Goal: Transaction & Acquisition: Obtain resource

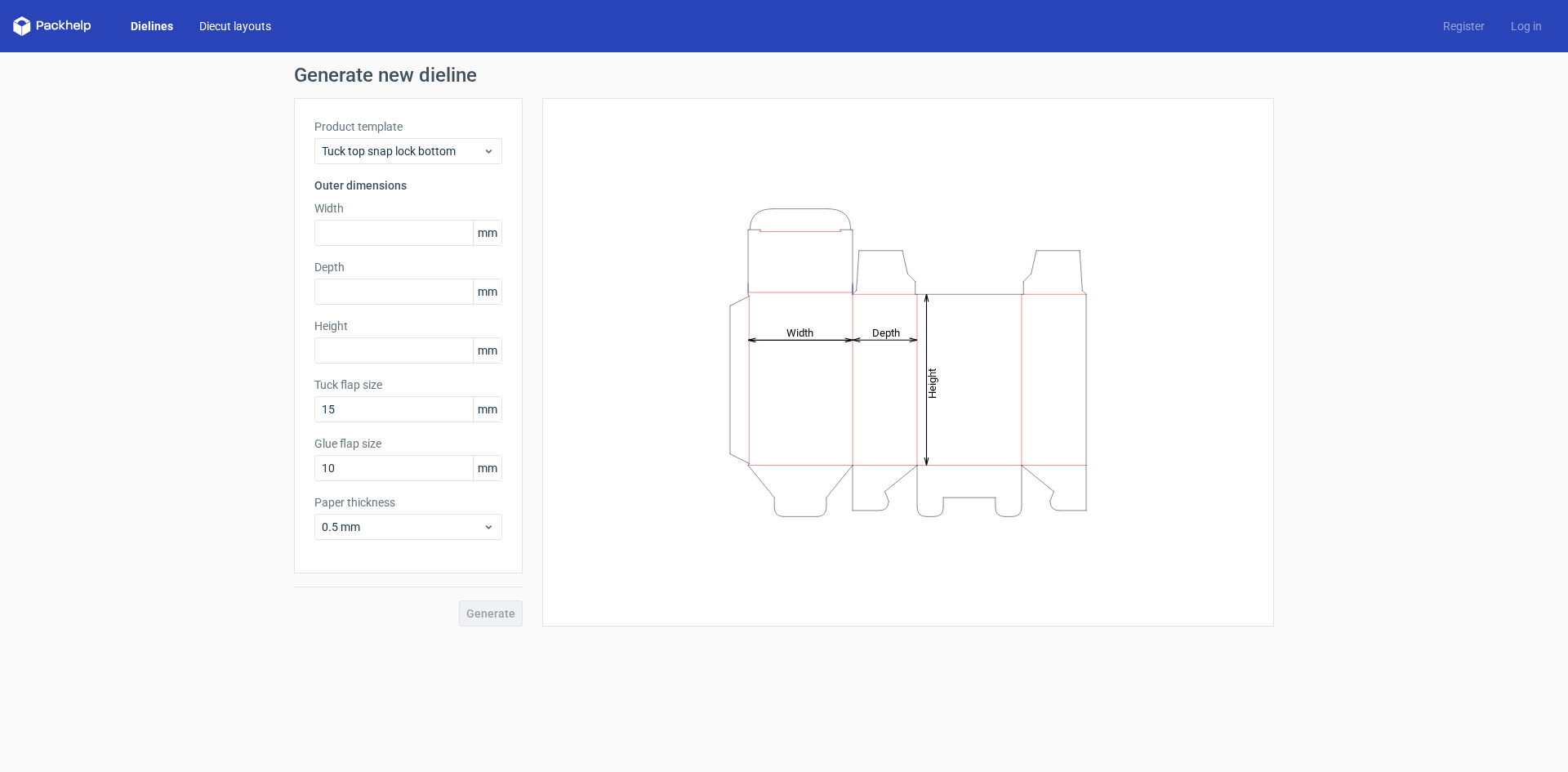
click at [247, 29] on link "Diecut layouts" at bounding box center [235, 26] width 98 height 17
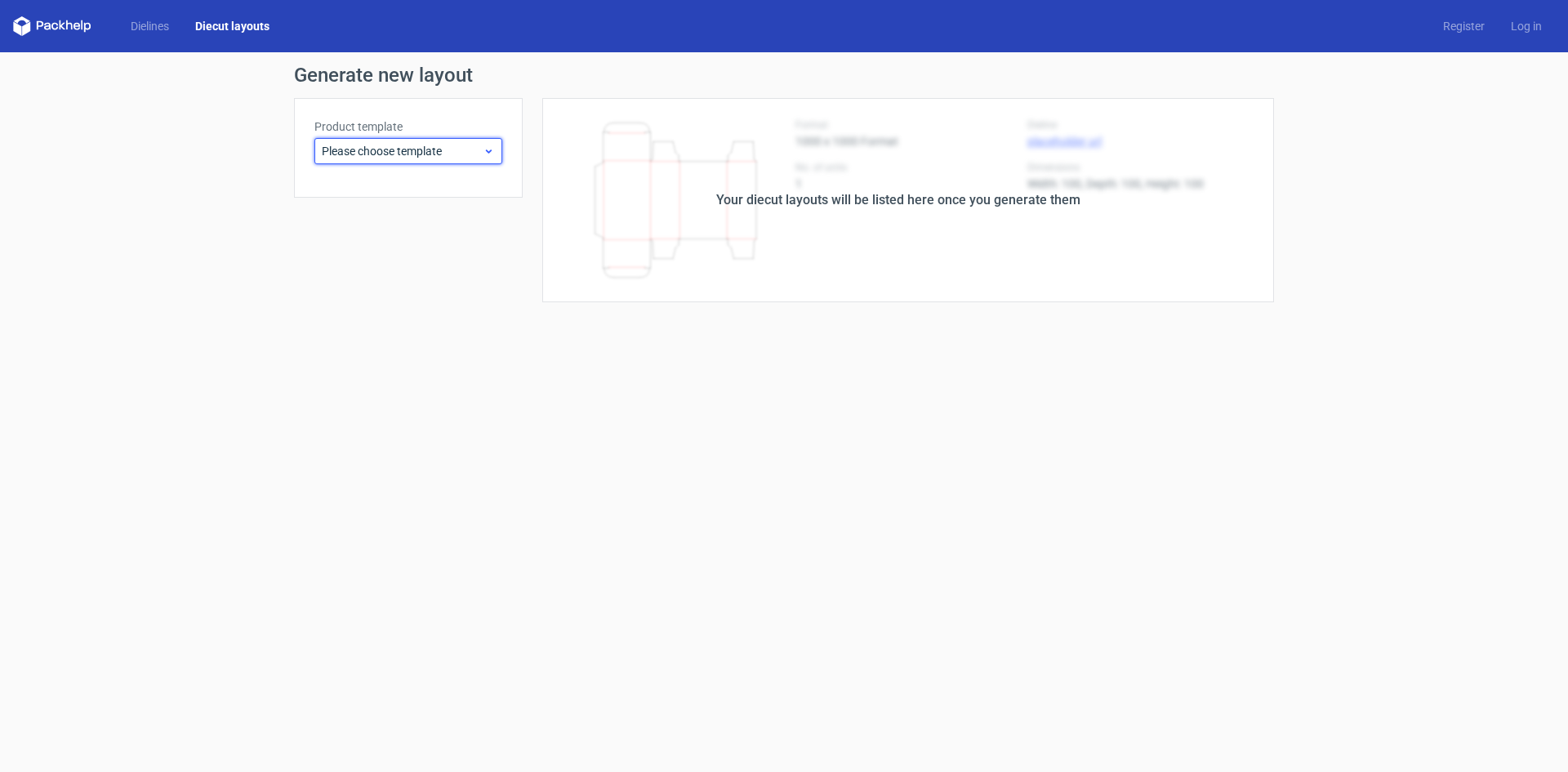
click at [480, 153] on span "Please choose template" at bounding box center [402, 151] width 161 height 17
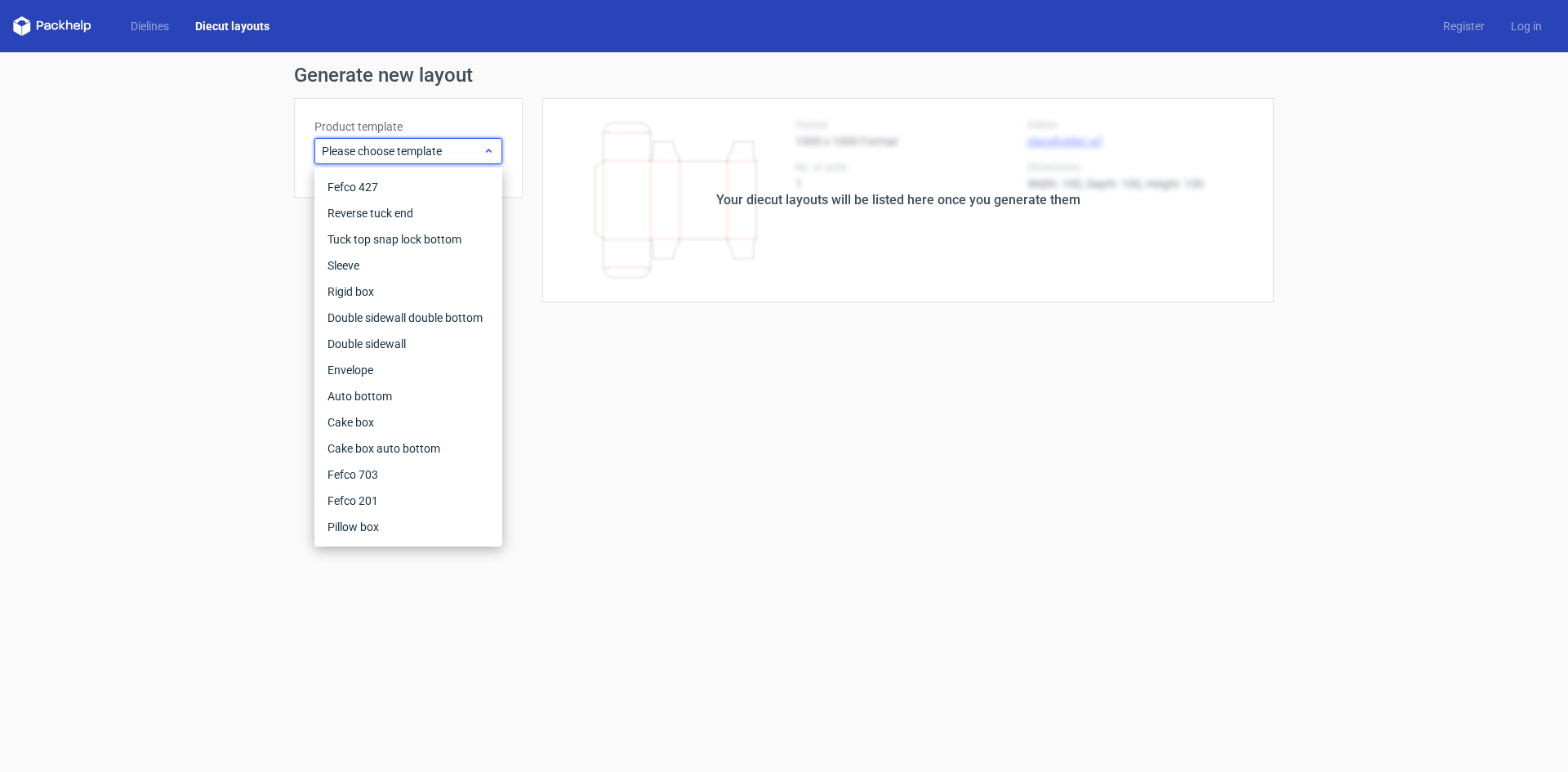
click at [480, 153] on span "Please choose template" at bounding box center [402, 151] width 161 height 17
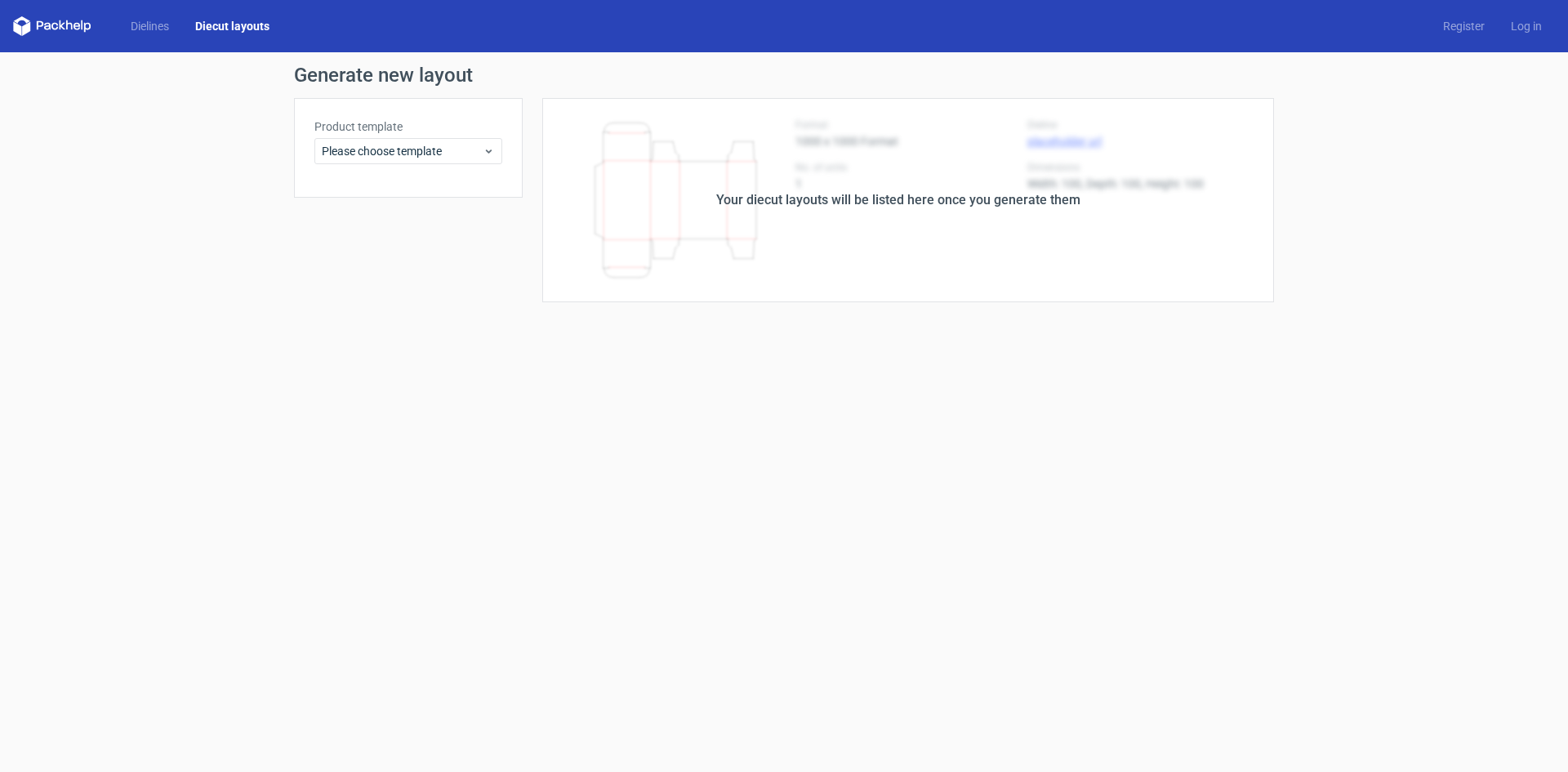
click at [212, 28] on link "Diecut layouts" at bounding box center [232, 26] width 100 height 17
click at [150, 31] on link "Dielines" at bounding box center [150, 26] width 65 height 17
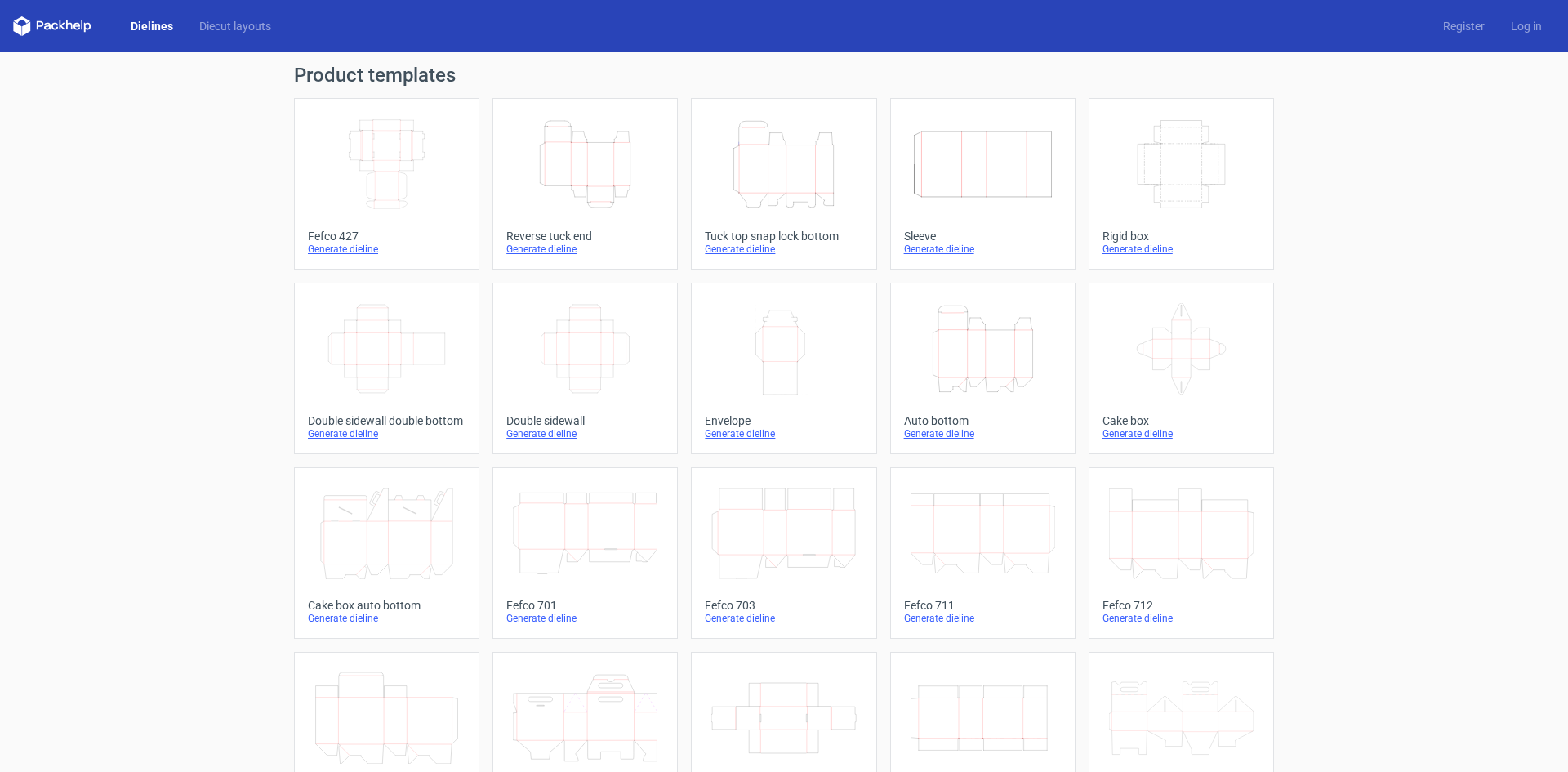
click at [400, 169] on icon "Width Depth Height" at bounding box center [386, 163] width 145 height 92
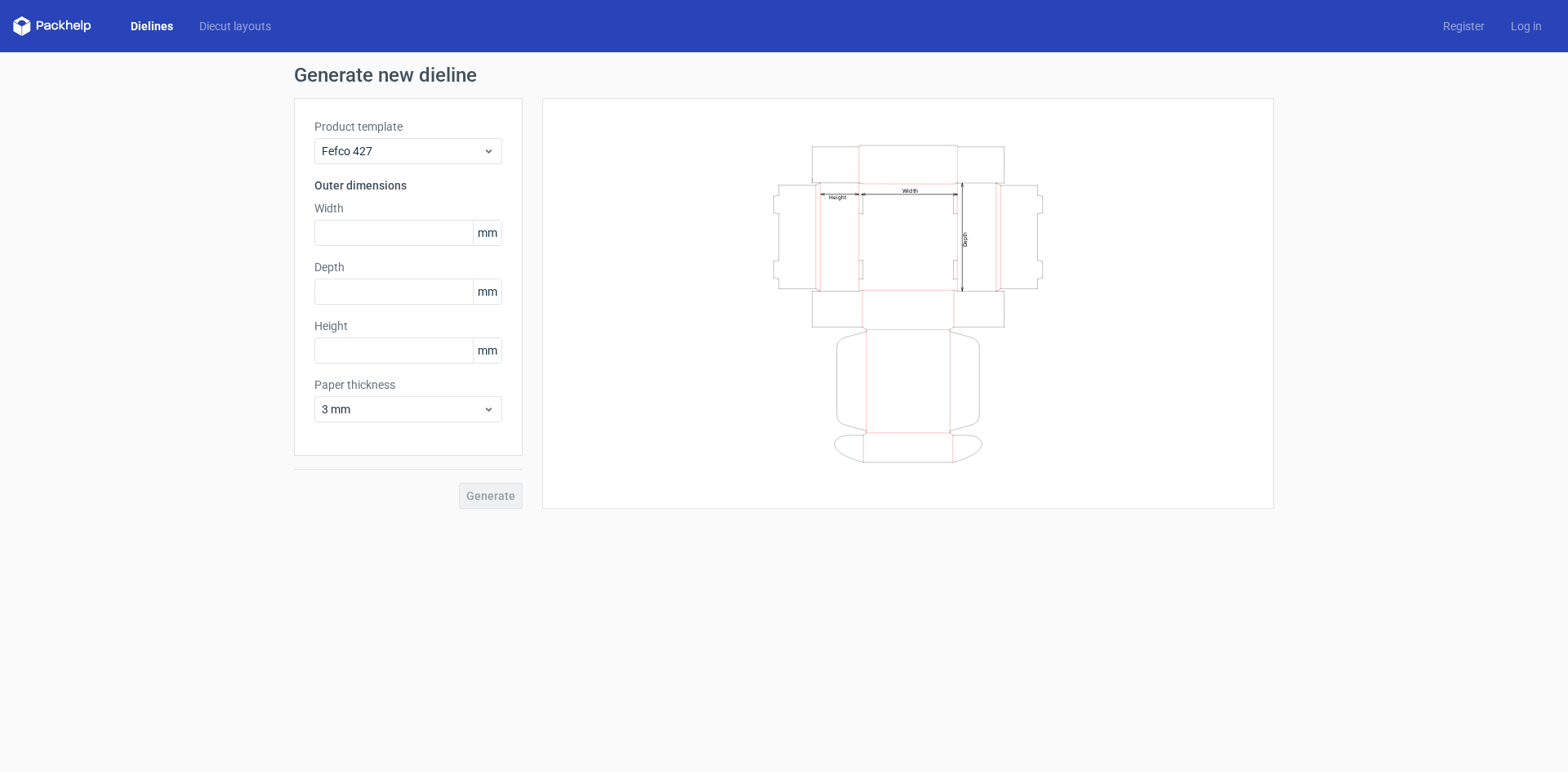
click at [915, 236] on icon "Width Depth Height" at bounding box center [908, 304] width 490 height 327
click at [398, 234] on input "text" at bounding box center [408, 232] width 188 height 27
type input "150"
type input "140"
paste input "742"
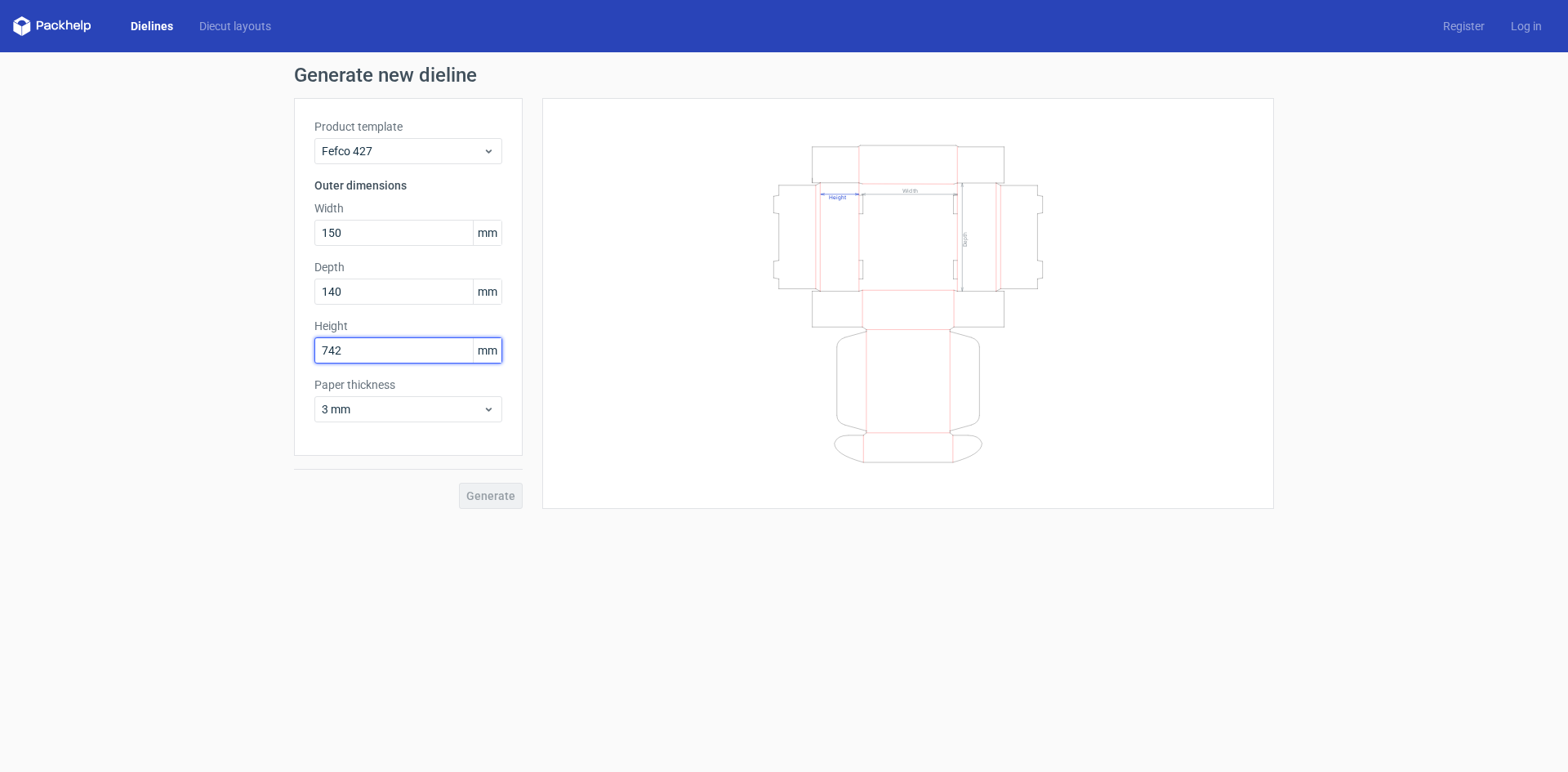
click at [392, 352] on input "742" at bounding box center [408, 350] width 188 height 27
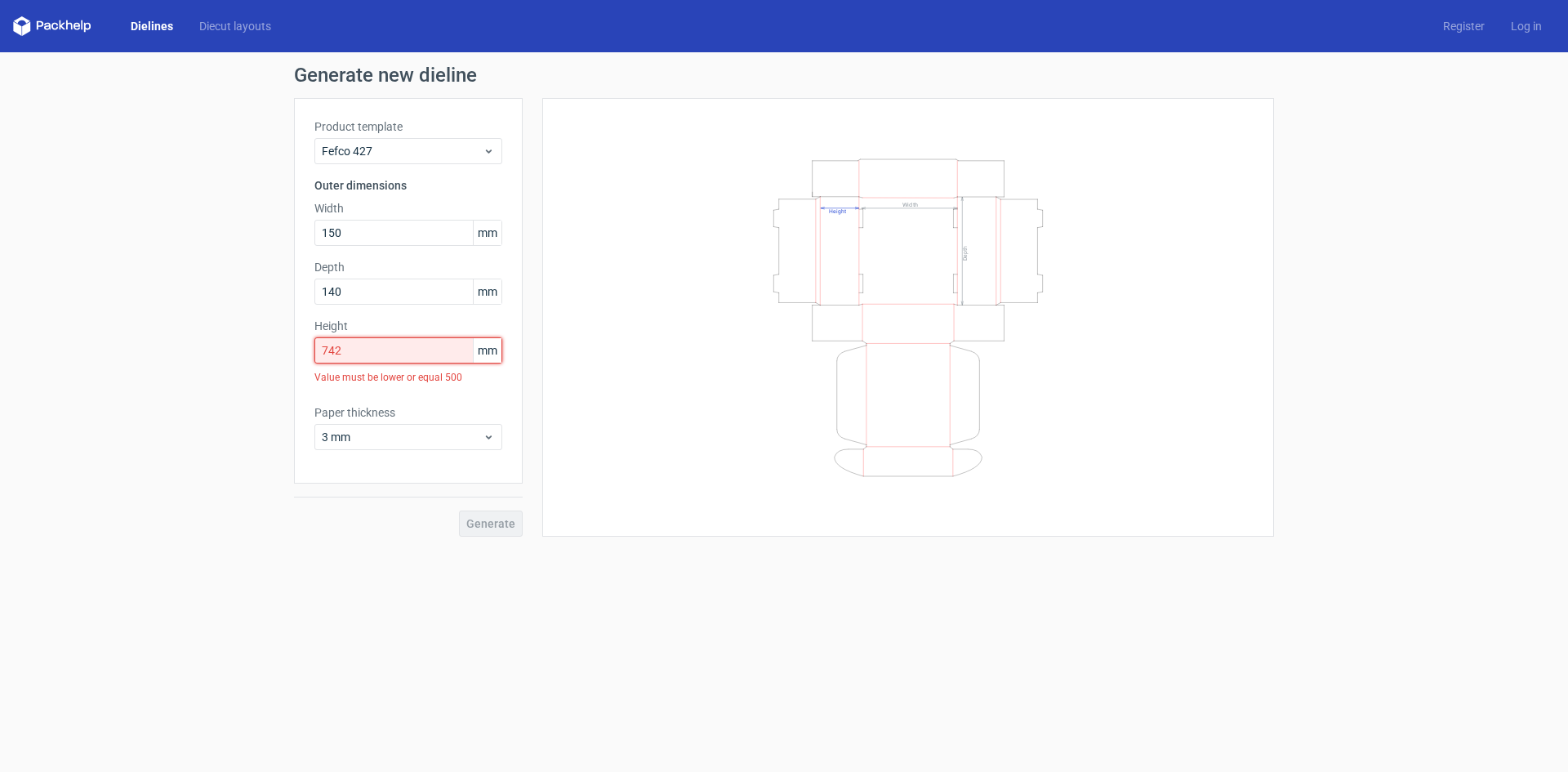
click at [361, 352] on input "742" at bounding box center [408, 350] width 188 height 27
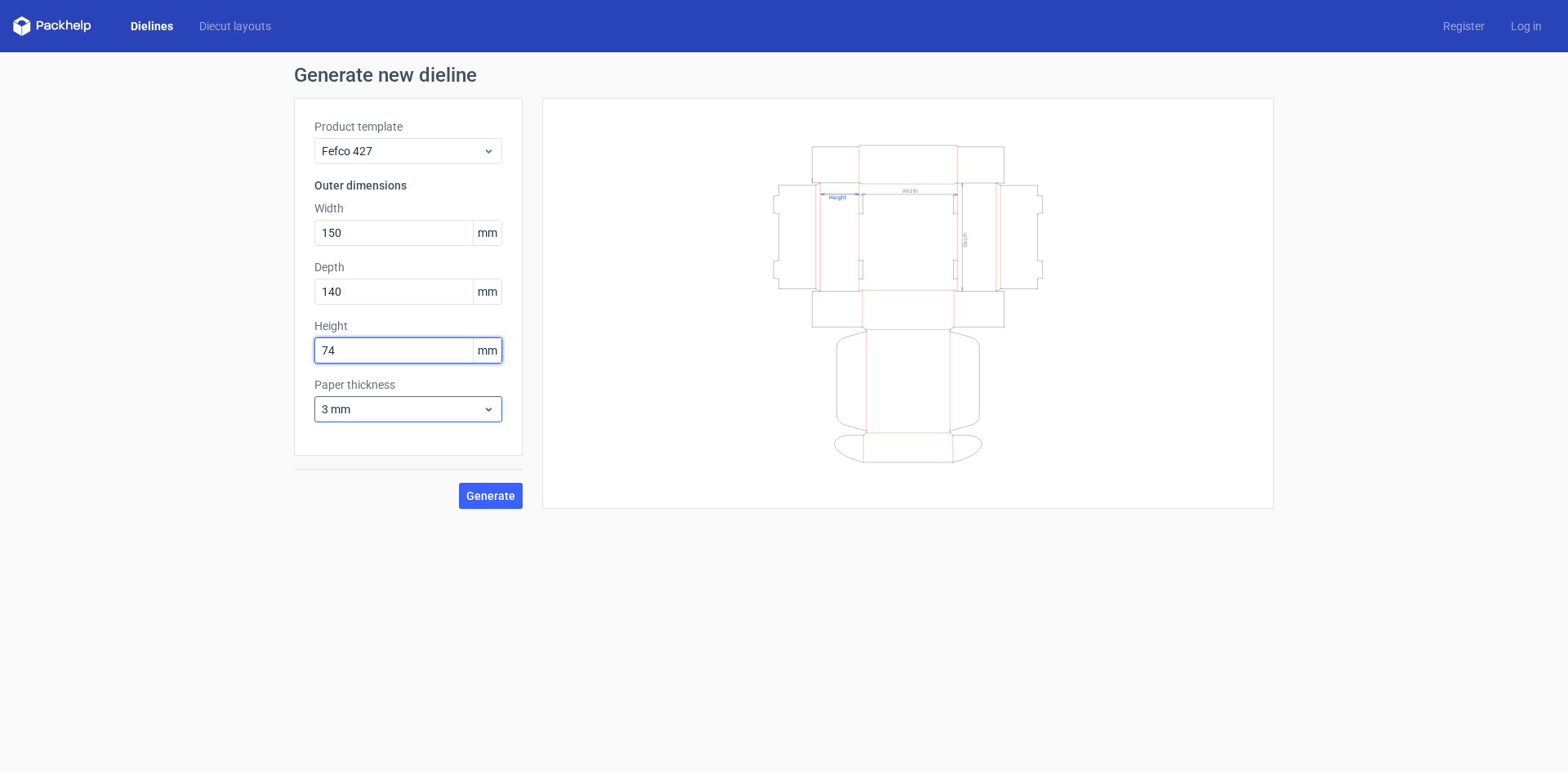
type input "74"
click at [492, 414] on icon at bounding box center [489, 409] width 12 height 13
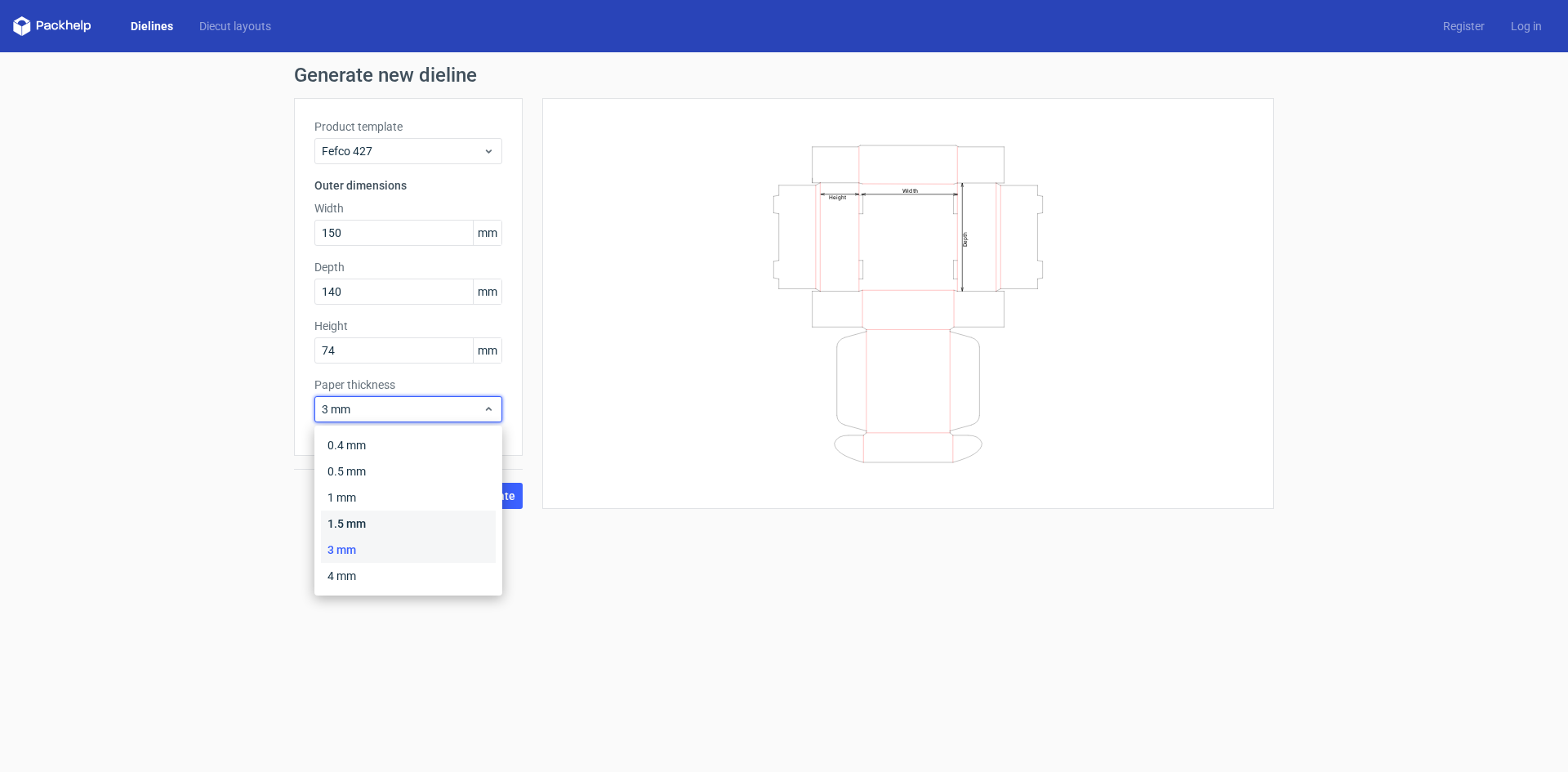
click at [425, 520] on div "1.5 mm" at bounding box center [408, 523] width 174 height 27
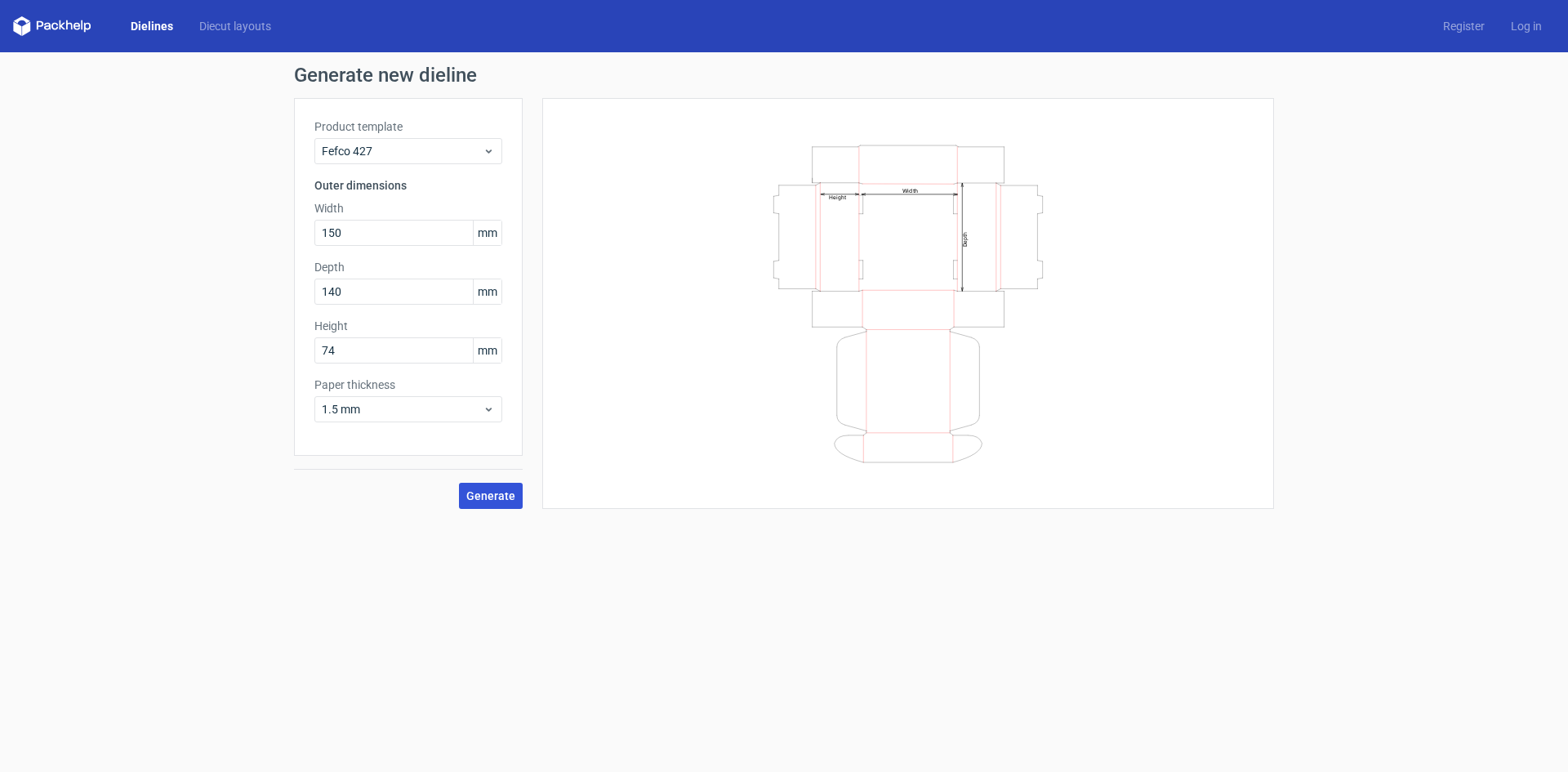
click at [495, 504] on button "Generate" at bounding box center [490, 495] width 64 height 27
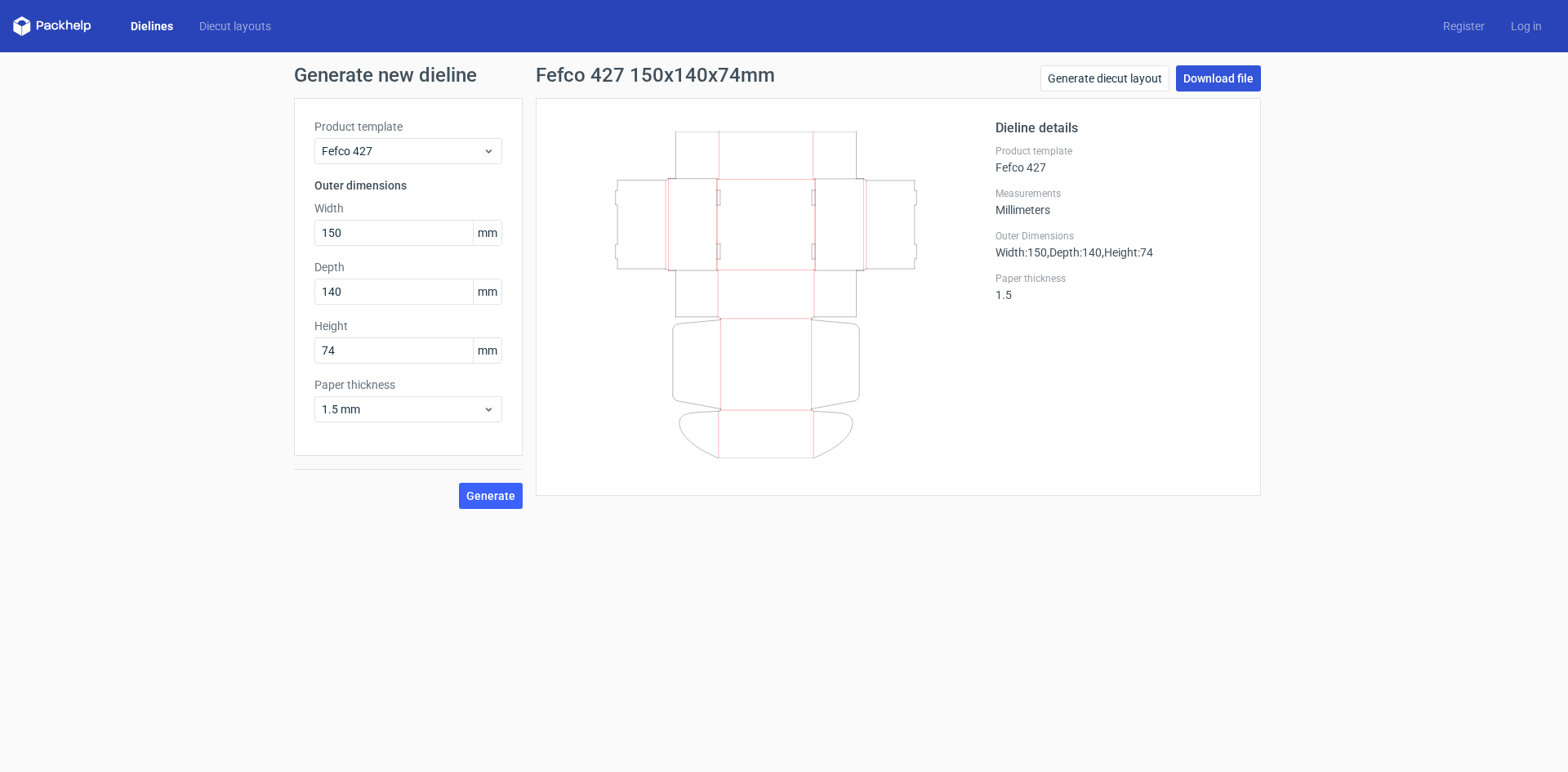
click at [1241, 75] on link "Download file" at bounding box center [1218, 78] width 85 height 27
